Goal: Task Accomplishment & Management: Complete application form

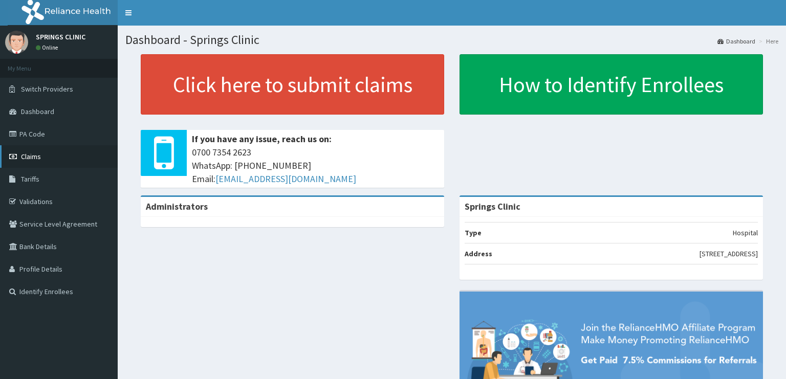
click at [43, 154] on link "Claims" at bounding box center [59, 156] width 118 height 23
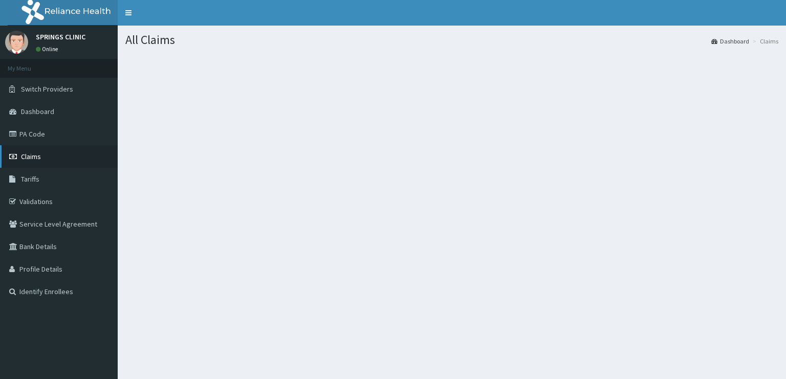
click at [45, 163] on link "Claims" at bounding box center [59, 156] width 118 height 23
click at [44, 160] on link "Claims" at bounding box center [59, 156] width 118 height 23
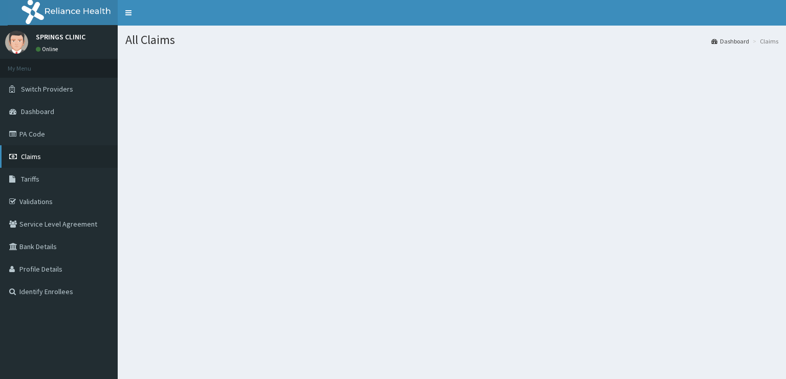
click at [47, 155] on link "Claims" at bounding box center [59, 156] width 118 height 23
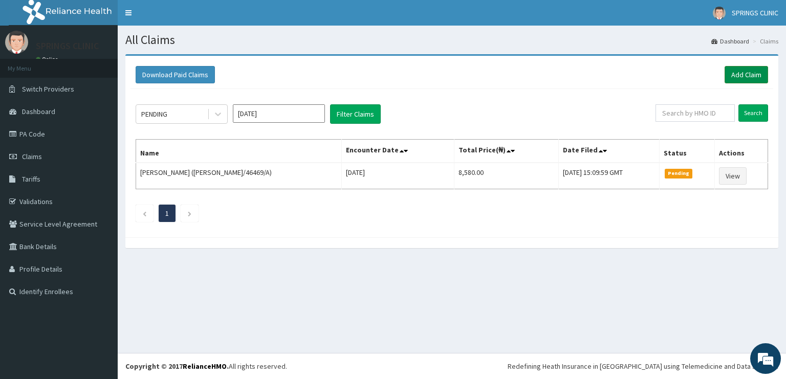
click at [744, 73] on link "Add Claim" at bounding box center [746, 74] width 43 height 17
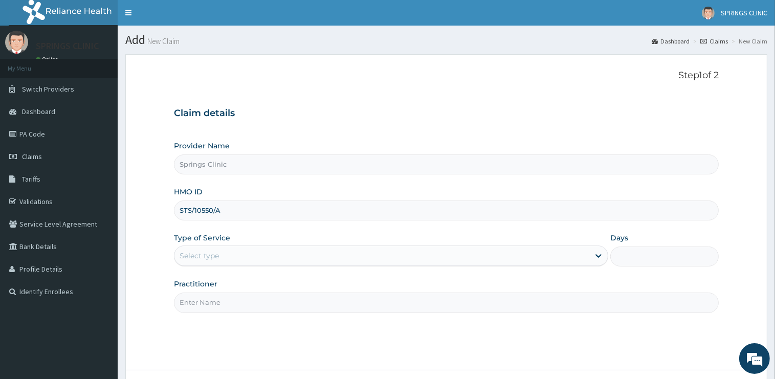
type input "STS/10550/A"
click at [258, 260] on div "Select type" at bounding box center [381, 256] width 415 height 16
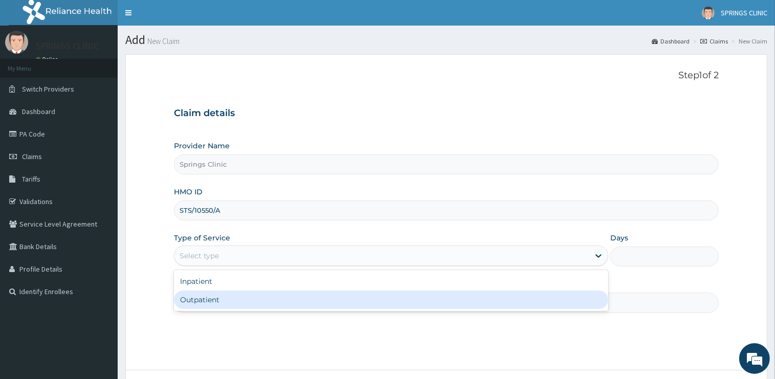
click at [224, 305] on div "Outpatient" at bounding box center [391, 300] width 434 height 18
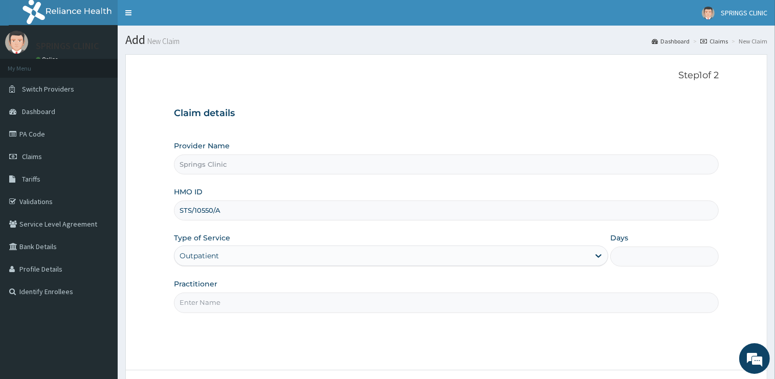
type input "1"
drag, startPoint x: 222, startPoint y: 294, endPoint x: 224, endPoint y: 308, distance: 14.6
click at [222, 294] on input "Practitioner" at bounding box center [446, 303] width 545 height 20
click at [226, 304] on input "Practitioner" at bounding box center [446, 303] width 545 height 20
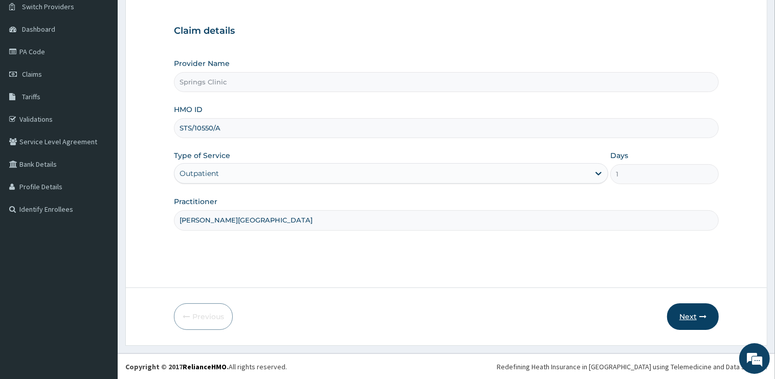
type input "[PERSON_NAME][GEOGRAPHIC_DATA]"
click at [685, 314] on button "Next" at bounding box center [693, 316] width 52 height 27
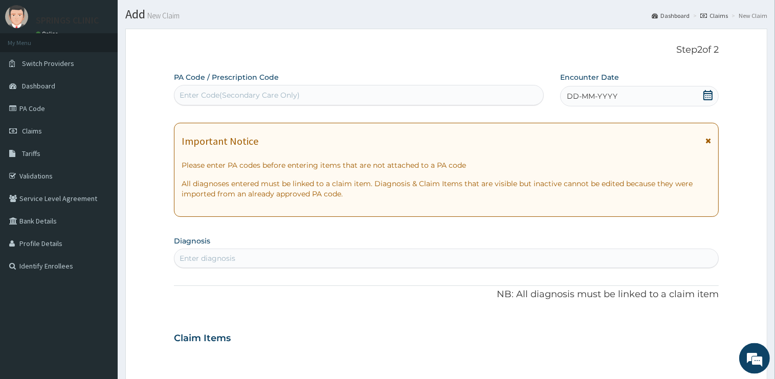
scroll to position [0, 0]
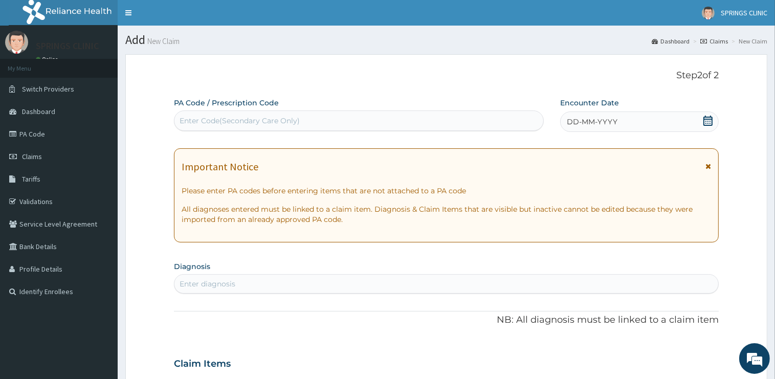
click at [709, 122] on icon at bounding box center [708, 121] width 10 height 10
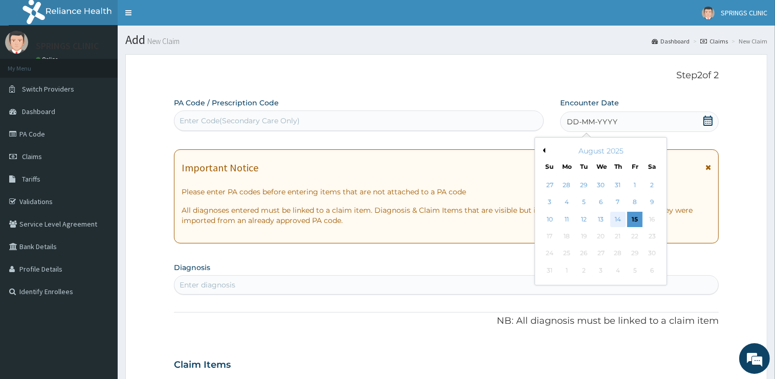
click at [621, 220] on div "14" at bounding box center [617, 219] width 15 height 15
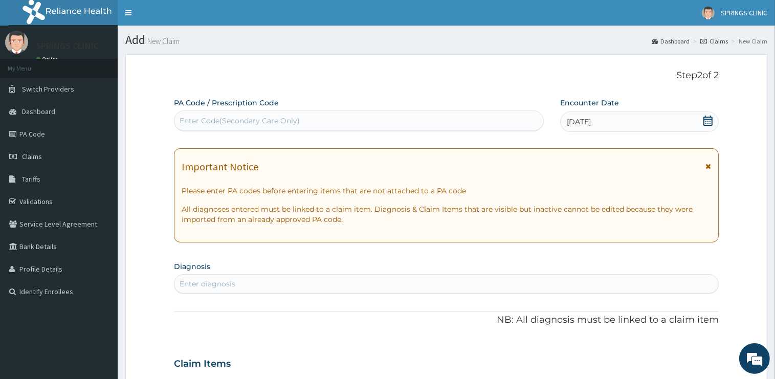
click at [239, 281] on div "Enter diagnosis" at bounding box center [446, 284] width 544 height 16
type input "MYALGI"
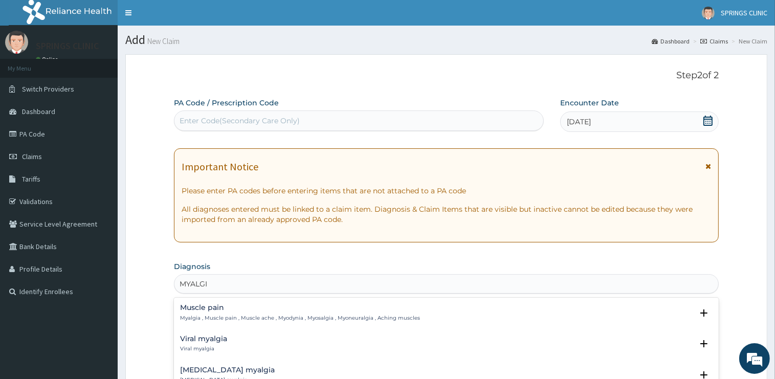
drag, startPoint x: 207, startPoint y: 310, endPoint x: 785, endPoint y: 187, distance: 591.1
click at [207, 311] on h4 "Muscle pain" at bounding box center [300, 308] width 240 height 8
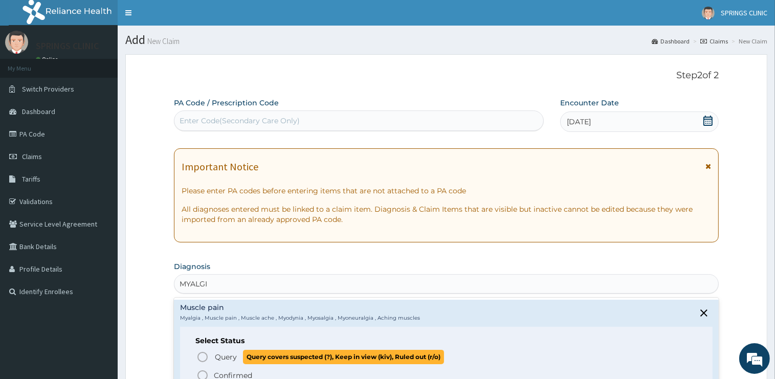
click at [227, 358] on span "Query" at bounding box center [226, 357] width 22 height 10
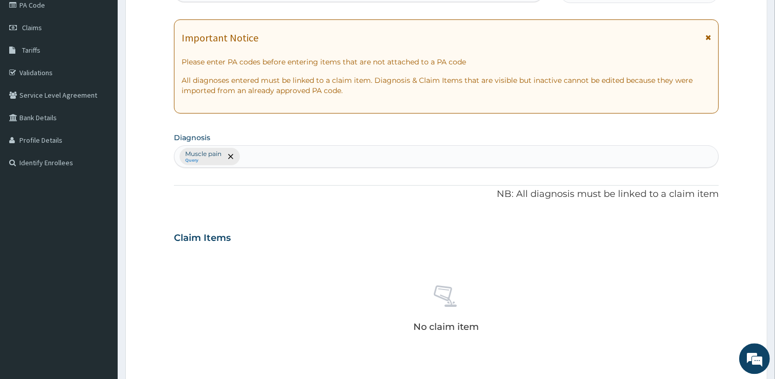
scroll to position [358, 0]
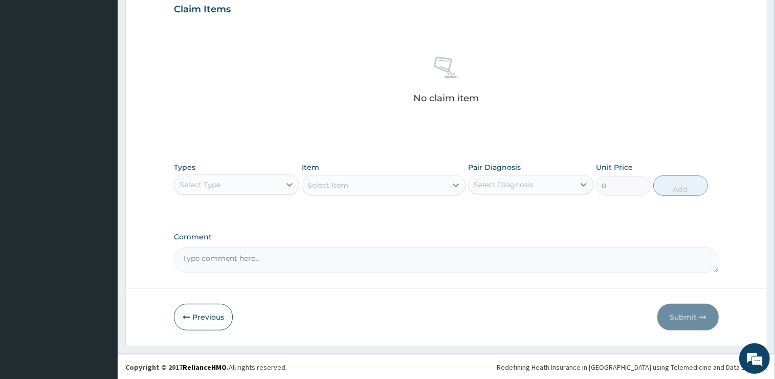
click at [230, 182] on div "Select Type" at bounding box center [227, 185] width 106 height 16
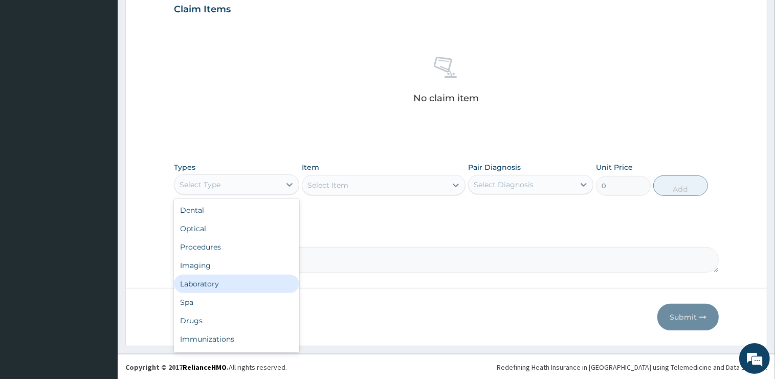
click at [216, 288] on div "Laboratory" at bounding box center [236, 284] width 125 height 18
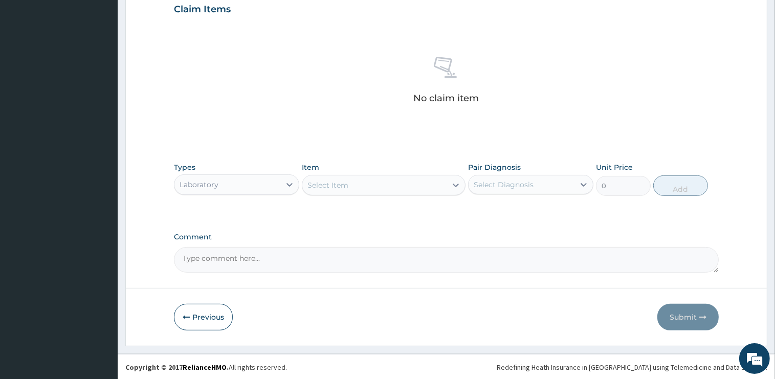
click at [356, 189] on div "Select Item" at bounding box center [374, 185] width 144 height 16
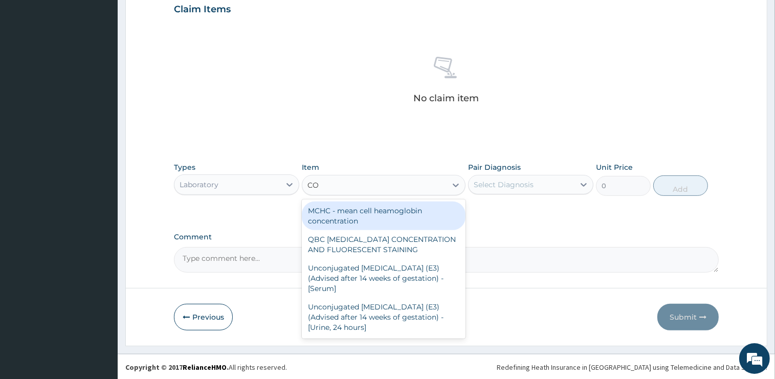
type input "C"
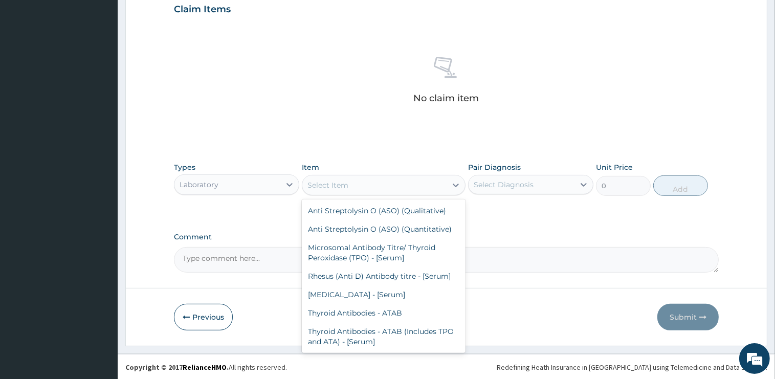
type input "E"
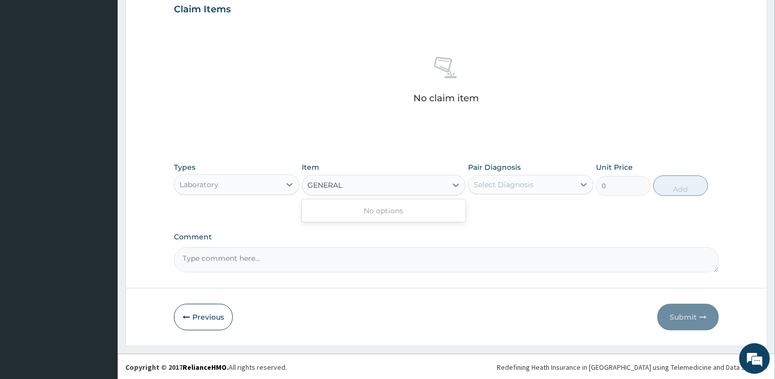
type input "GENERAL"
click at [232, 186] on div "Laboratory" at bounding box center [227, 185] width 106 height 16
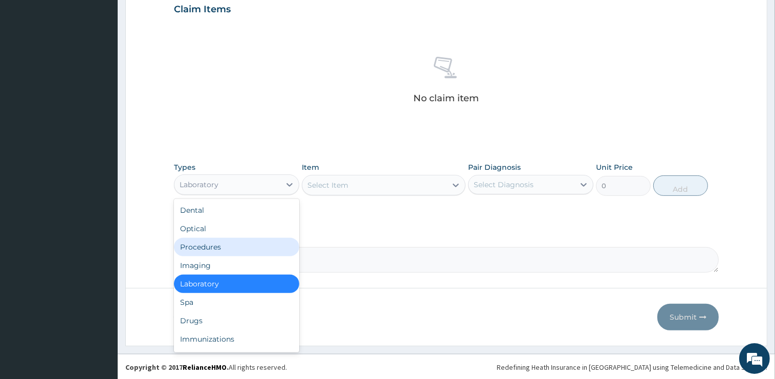
click at [235, 254] on div "Procedures" at bounding box center [236, 247] width 125 height 18
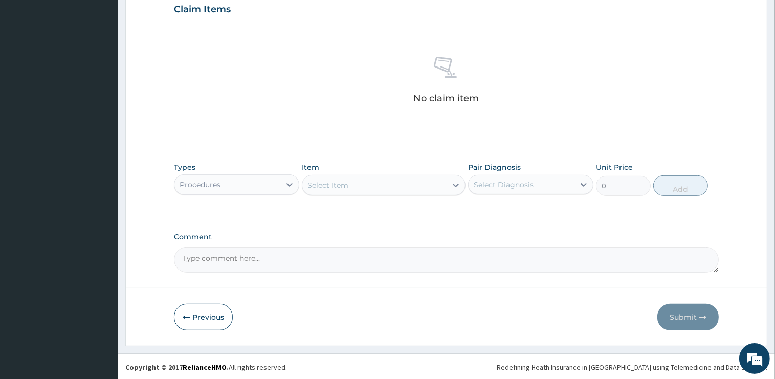
click at [380, 186] on div "Select Item" at bounding box center [374, 185] width 144 height 16
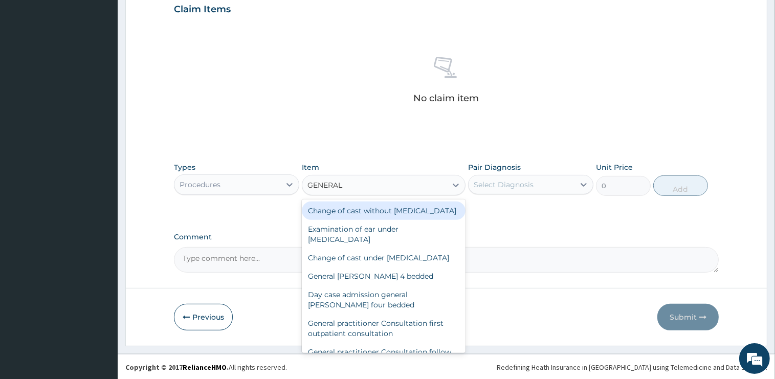
type input "GENERAL P"
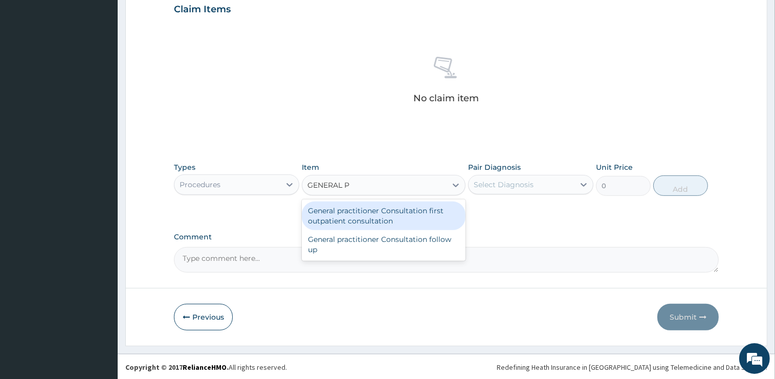
click at [412, 207] on div "General practitioner Consultation first outpatient consultation" at bounding box center [384, 216] width 164 height 29
type input "2400"
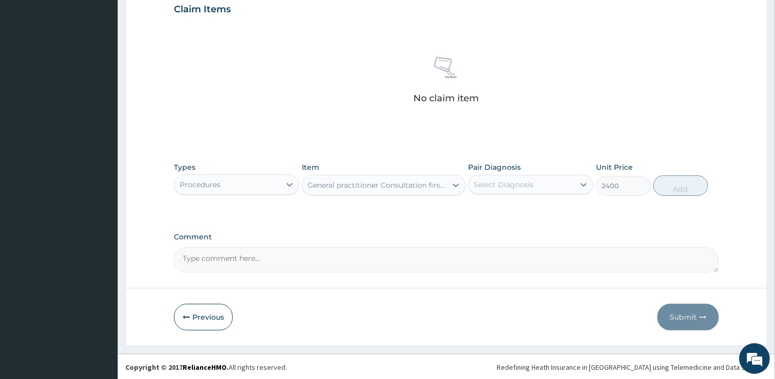
click at [536, 180] on div "Select Diagnosis" at bounding box center [522, 185] width 106 height 16
click at [517, 210] on label "Muscle pain" at bounding box center [507, 210] width 44 height 10
checkbox input "true"
click at [669, 186] on button "Add" at bounding box center [680, 186] width 55 height 20
type input "0"
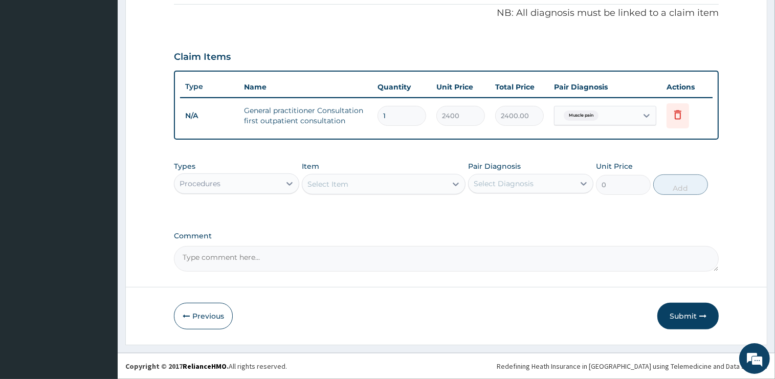
scroll to position [309, 0]
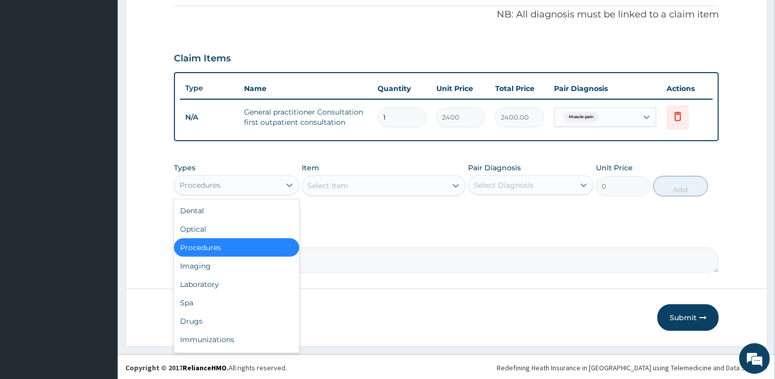
click at [238, 185] on div "Procedures" at bounding box center [227, 185] width 106 height 16
click at [209, 319] on div "Drugs" at bounding box center [236, 321] width 125 height 18
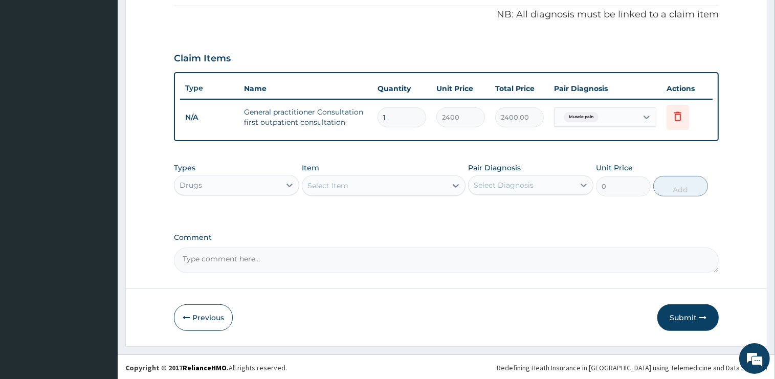
click at [376, 184] on div "Select Item" at bounding box center [374, 186] width 144 height 16
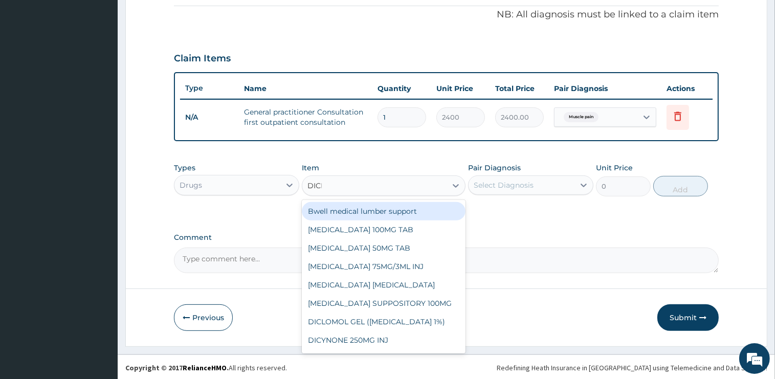
type input "DICLO"
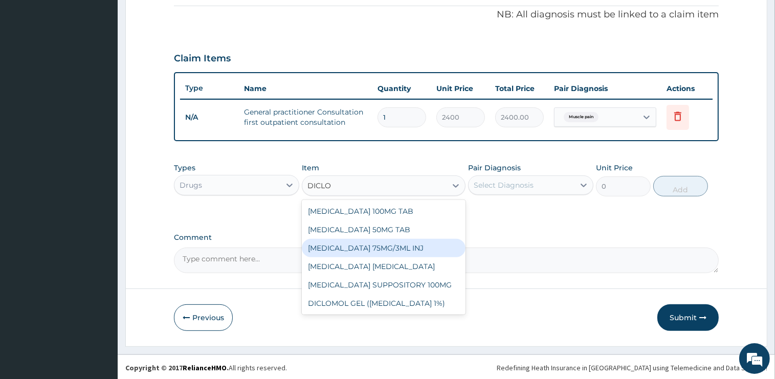
click at [397, 246] on div "[MEDICAL_DATA] 75MG/3ML INJ" at bounding box center [384, 248] width 164 height 18
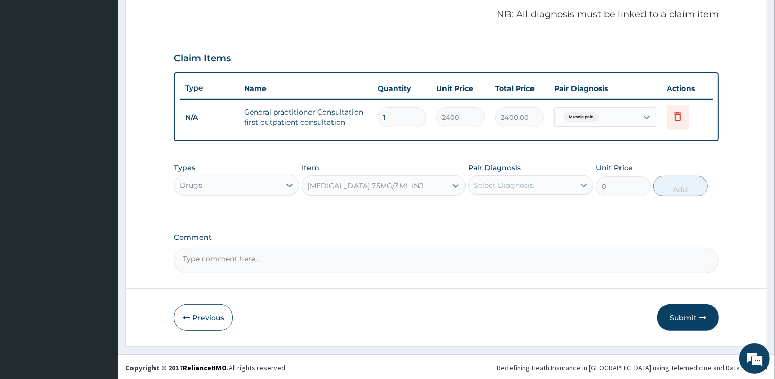
type input "1000"
click at [502, 189] on div "Select Diagnosis" at bounding box center [504, 185] width 60 height 10
click at [497, 212] on label "Muscle pain" at bounding box center [507, 210] width 44 height 10
checkbox input "true"
click at [668, 188] on button "Add" at bounding box center [680, 186] width 55 height 20
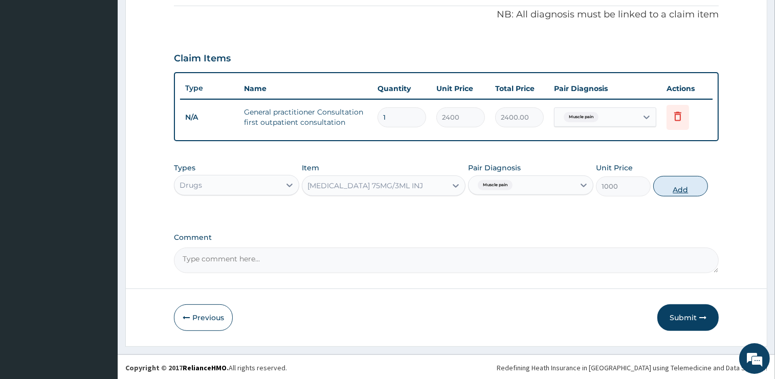
type input "0"
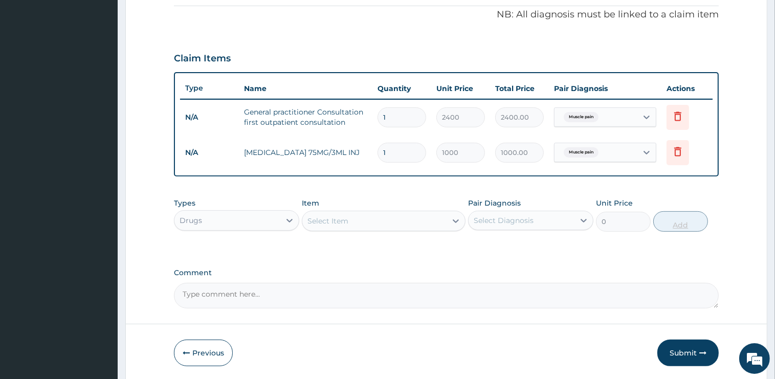
type input "0.00"
type input "2"
type input "2000.00"
type input "2"
click at [353, 223] on div "Select Item" at bounding box center [374, 221] width 144 height 16
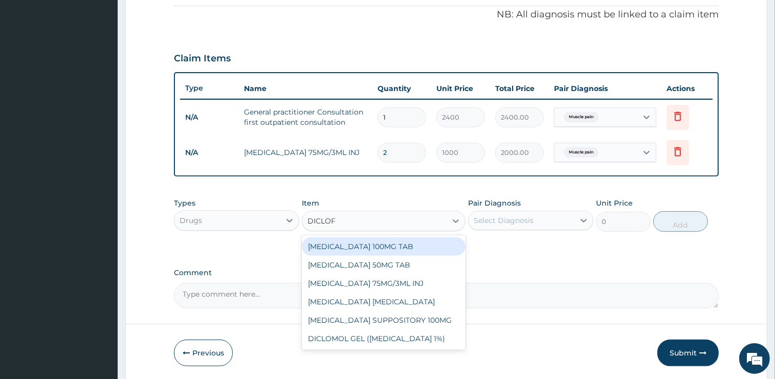
type input "DICLOFE"
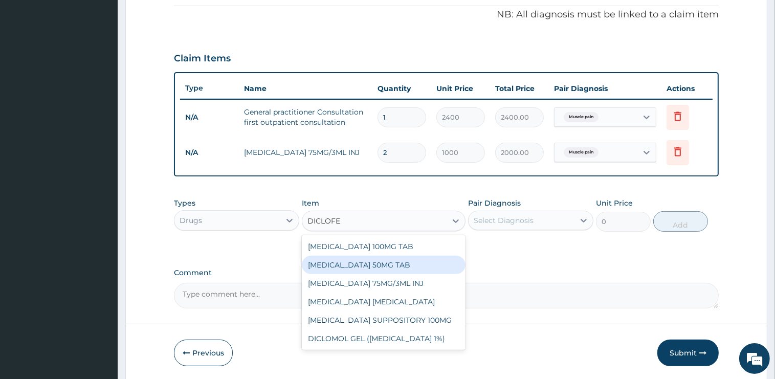
click at [383, 261] on div "[MEDICAL_DATA] 50MG TAB" at bounding box center [384, 265] width 164 height 18
type input "75"
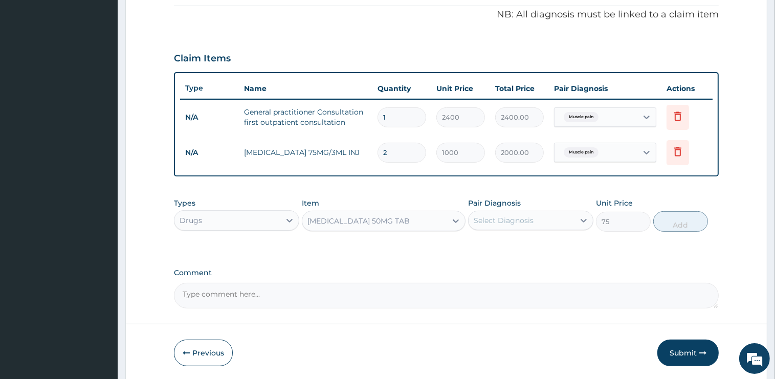
click at [515, 216] on div "Select Diagnosis" at bounding box center [504, 220] width 60 height 10
click at [479, 213] on div "Select Diagnosis" at bounding box center [522, 220] width 106 height 16
click at [508, 246] on label "Muscle pain" at bounding box center [507, 245] width 44 height 10
checkbox input "true"
click at [671, 221] on button "Add" at bounding box center [680, 221] width 55 height 20
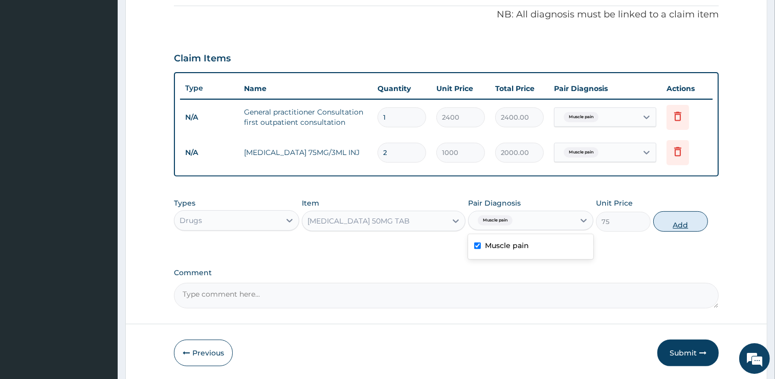
type input "0"
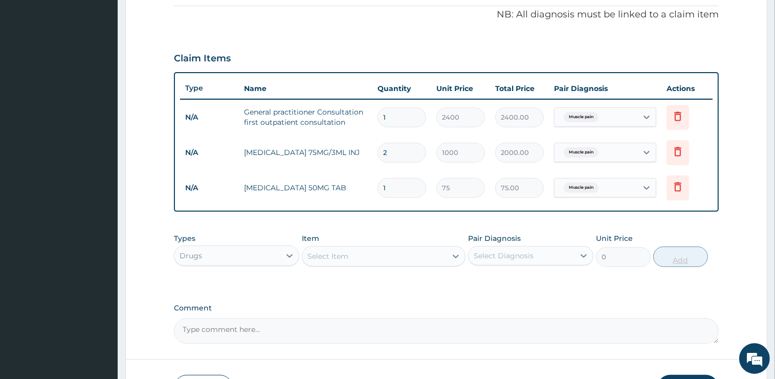
type input "10"
type input "750.00"
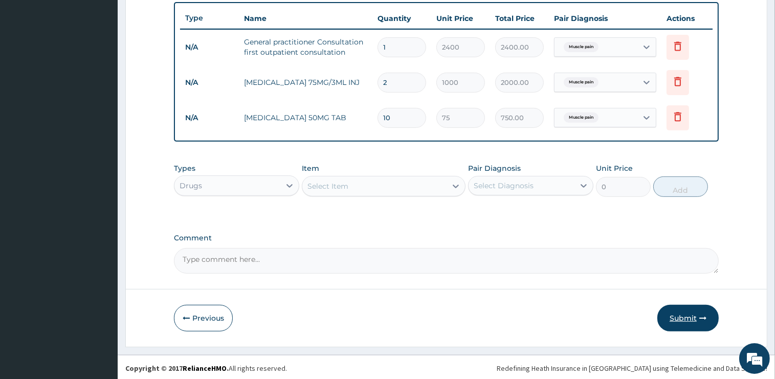
type input "10"
click at [689, 319] on button "Submit" at bounding box center [687, 318] width 61 height 27
